Goal: Go to known website: Go to known website

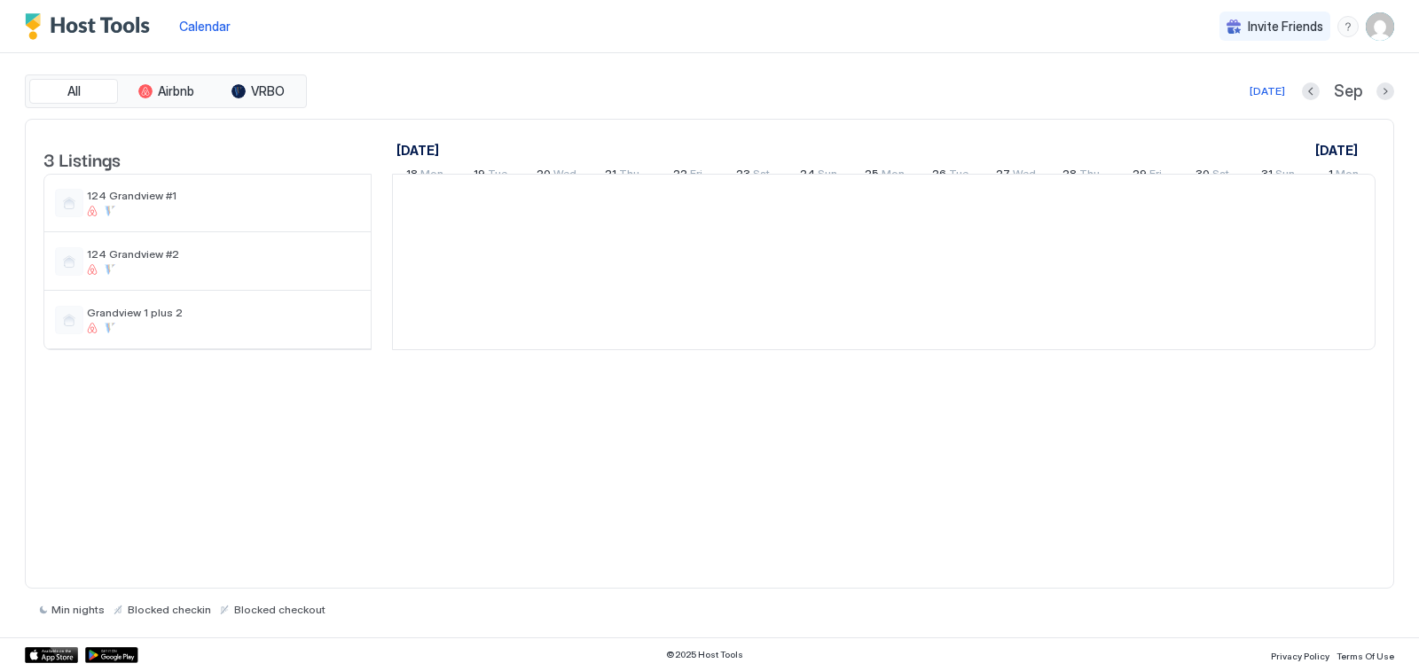
scroll to position [0, 985]
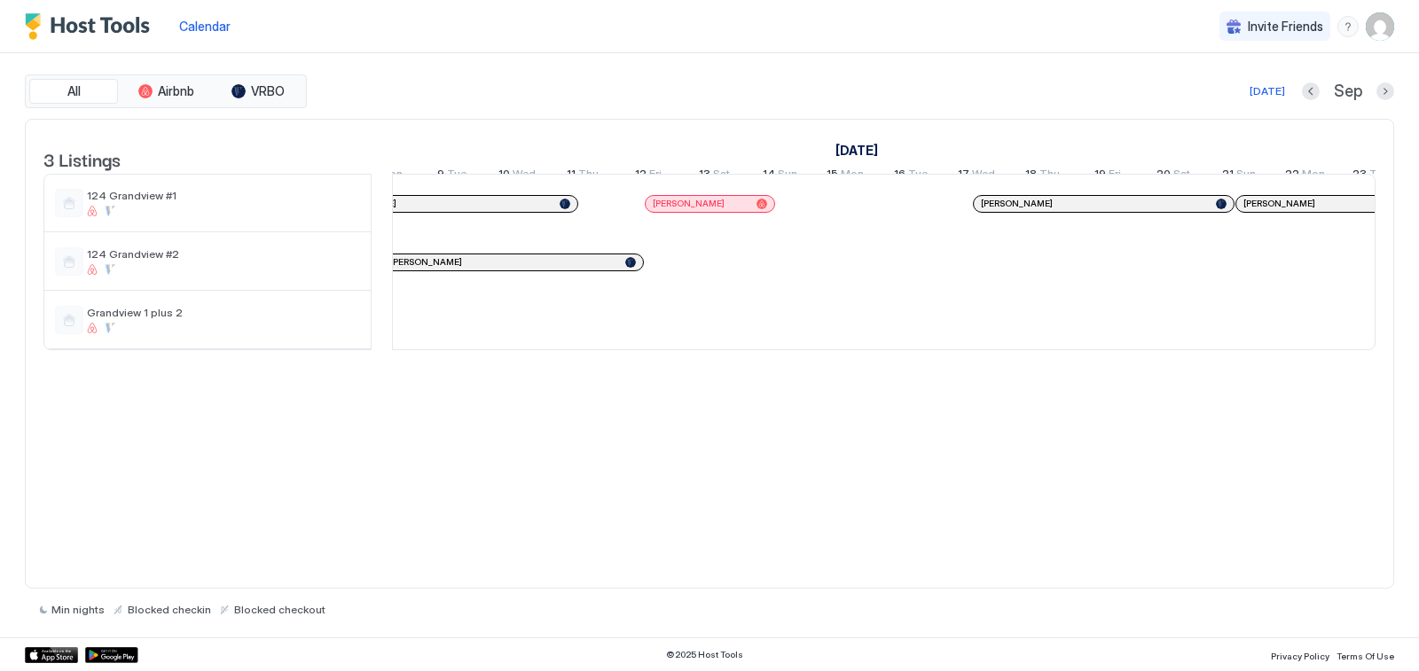
scroll to position [0, 1438]
